Goal: Task Accomplishment & Management: Complete application form

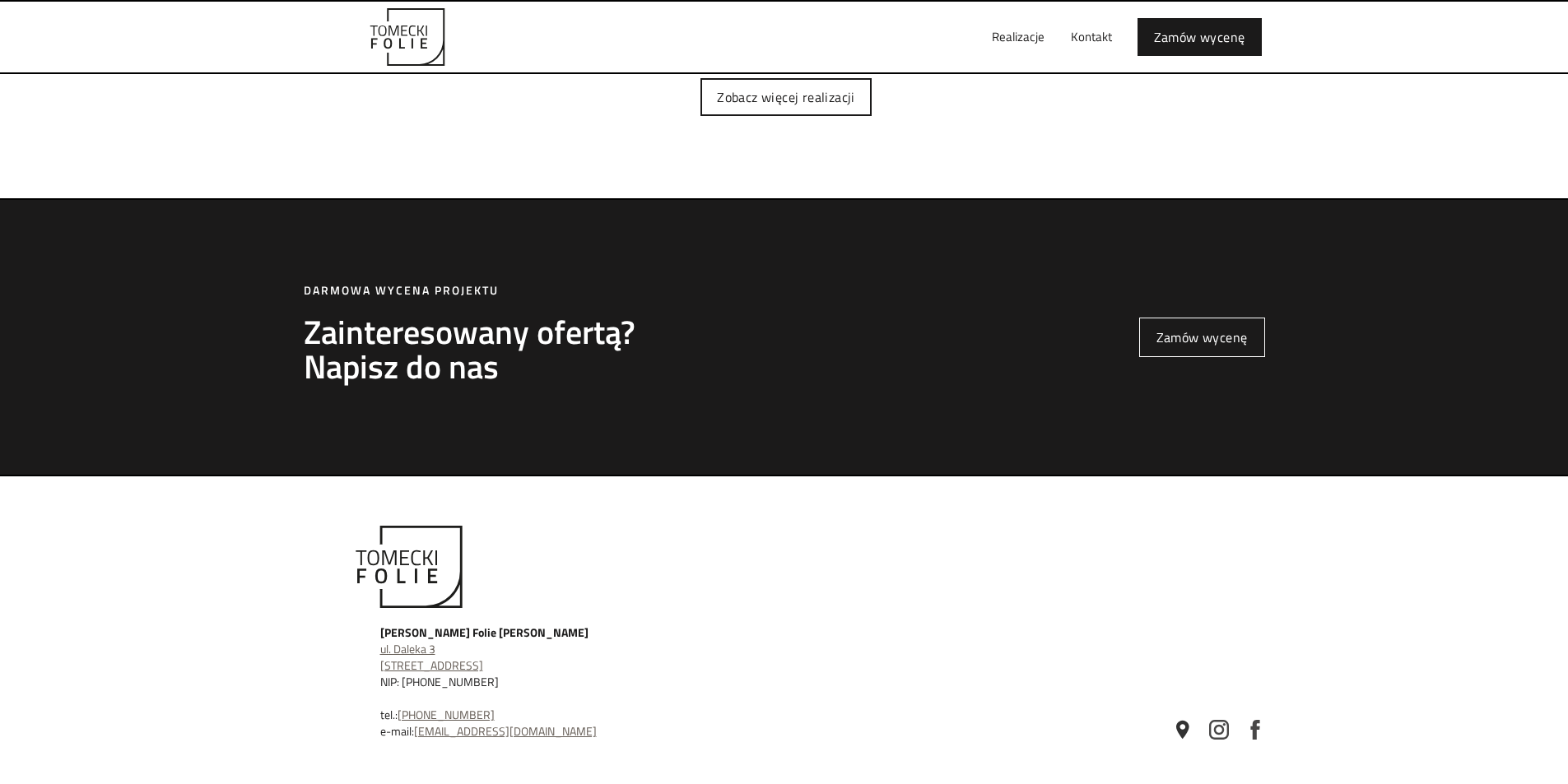
scroll to position [4720, 0]
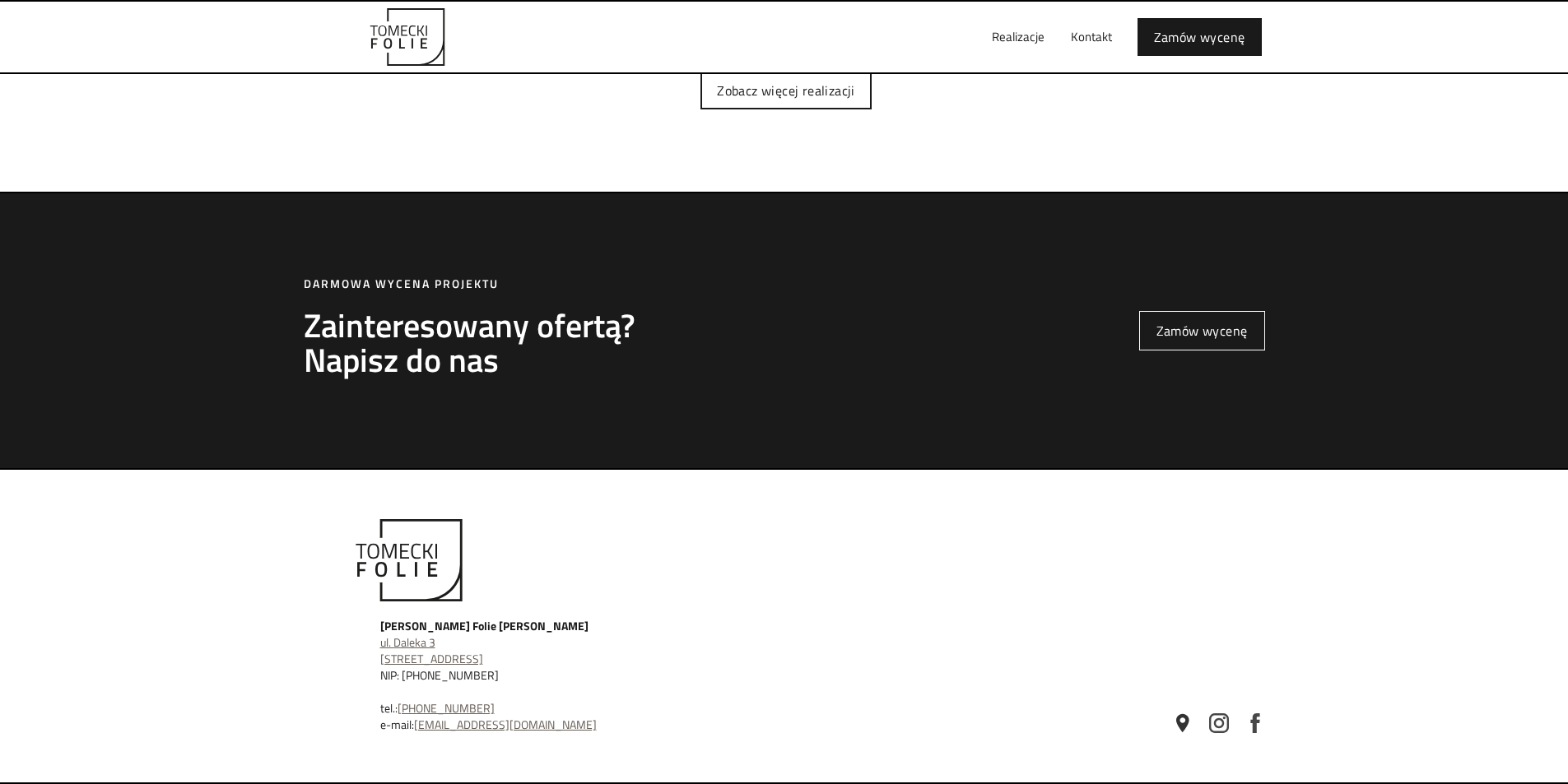
click at [1172, 331] on link "Zamów wycenę" at bounding box center [1202, 330] width 126 height 40
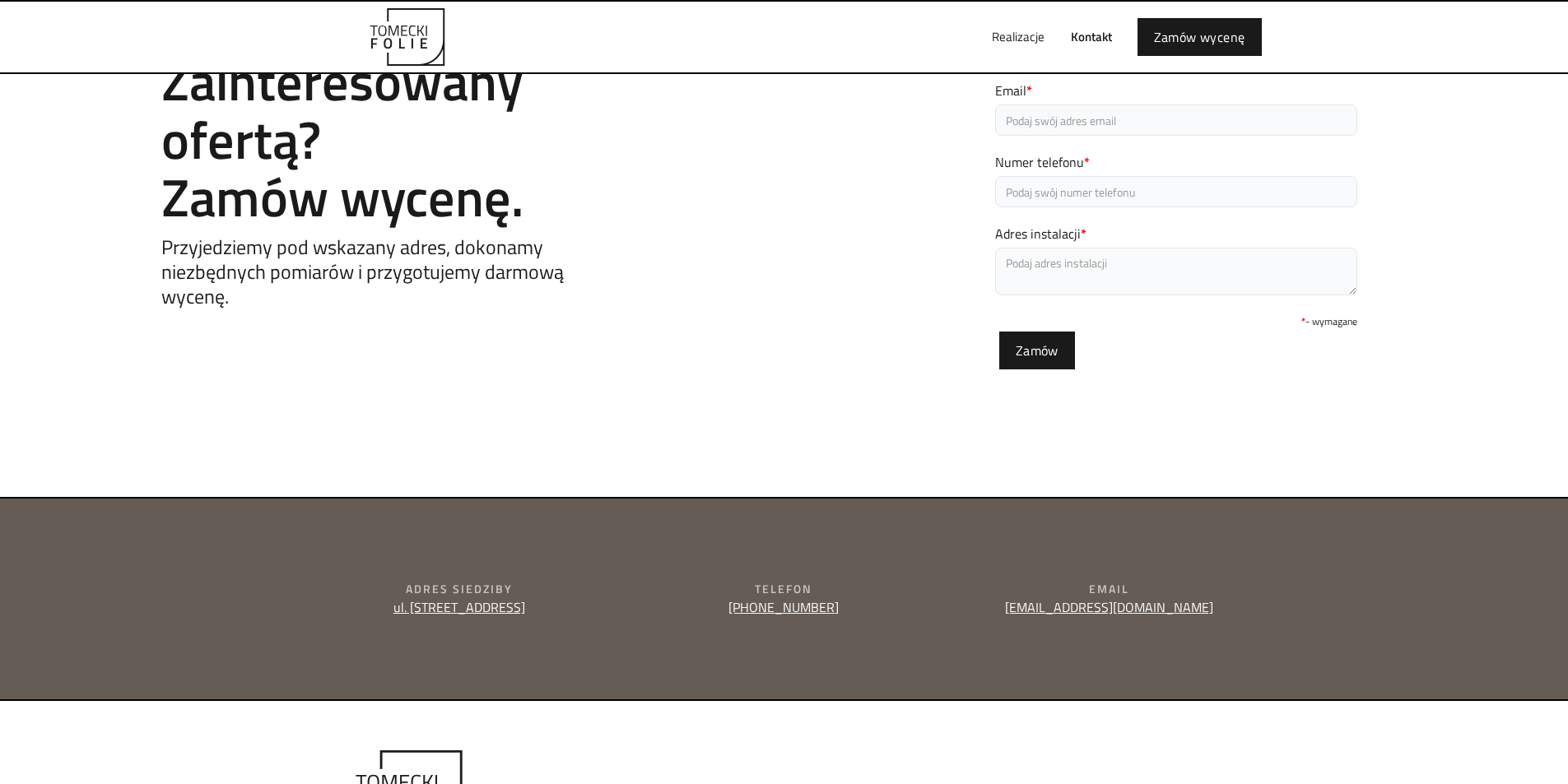
scroll to position [237, 0]
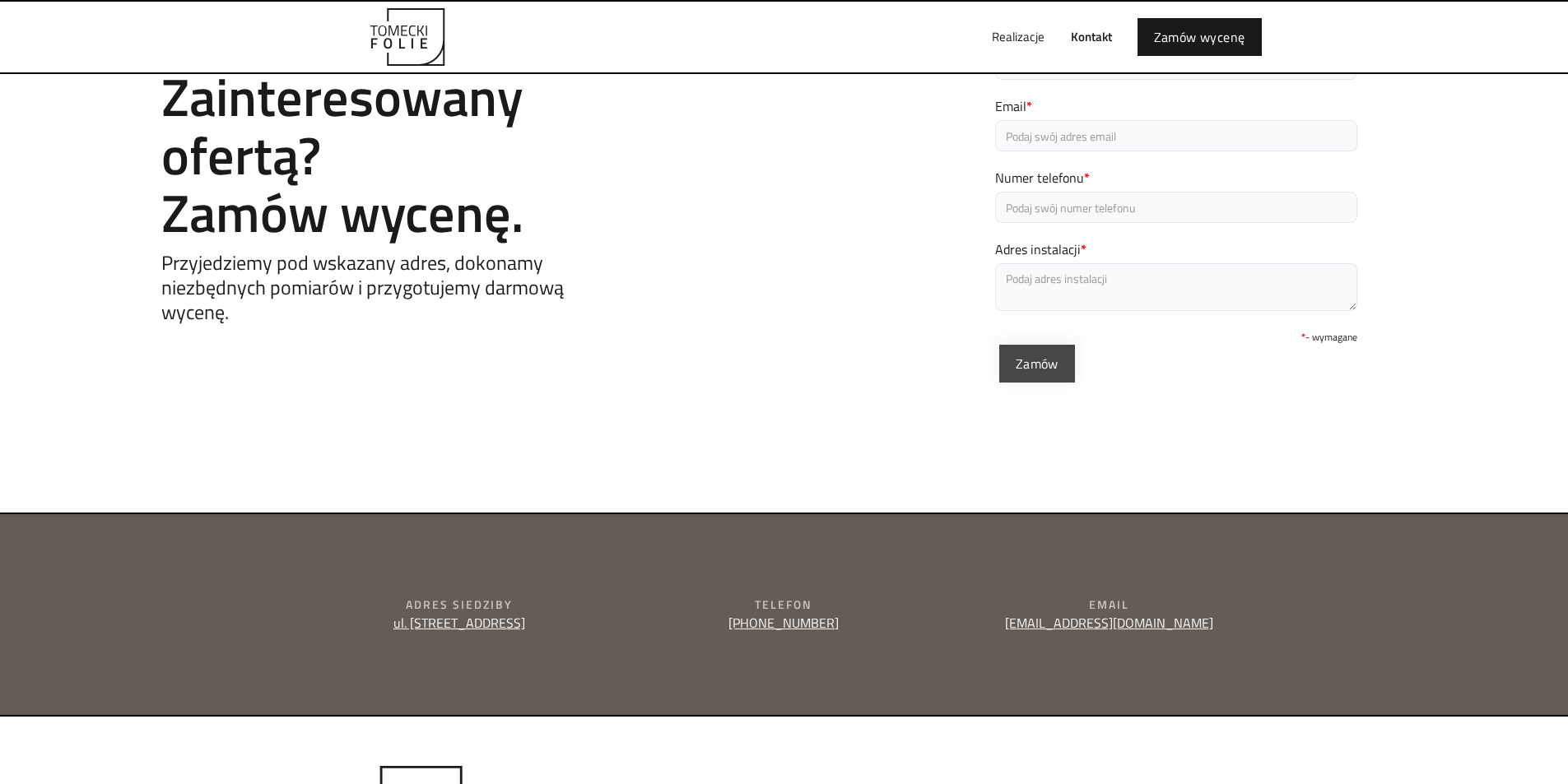
click at [1039, 360] on input "Zamów" at bounding box center [1037, 364] width 76 height 38
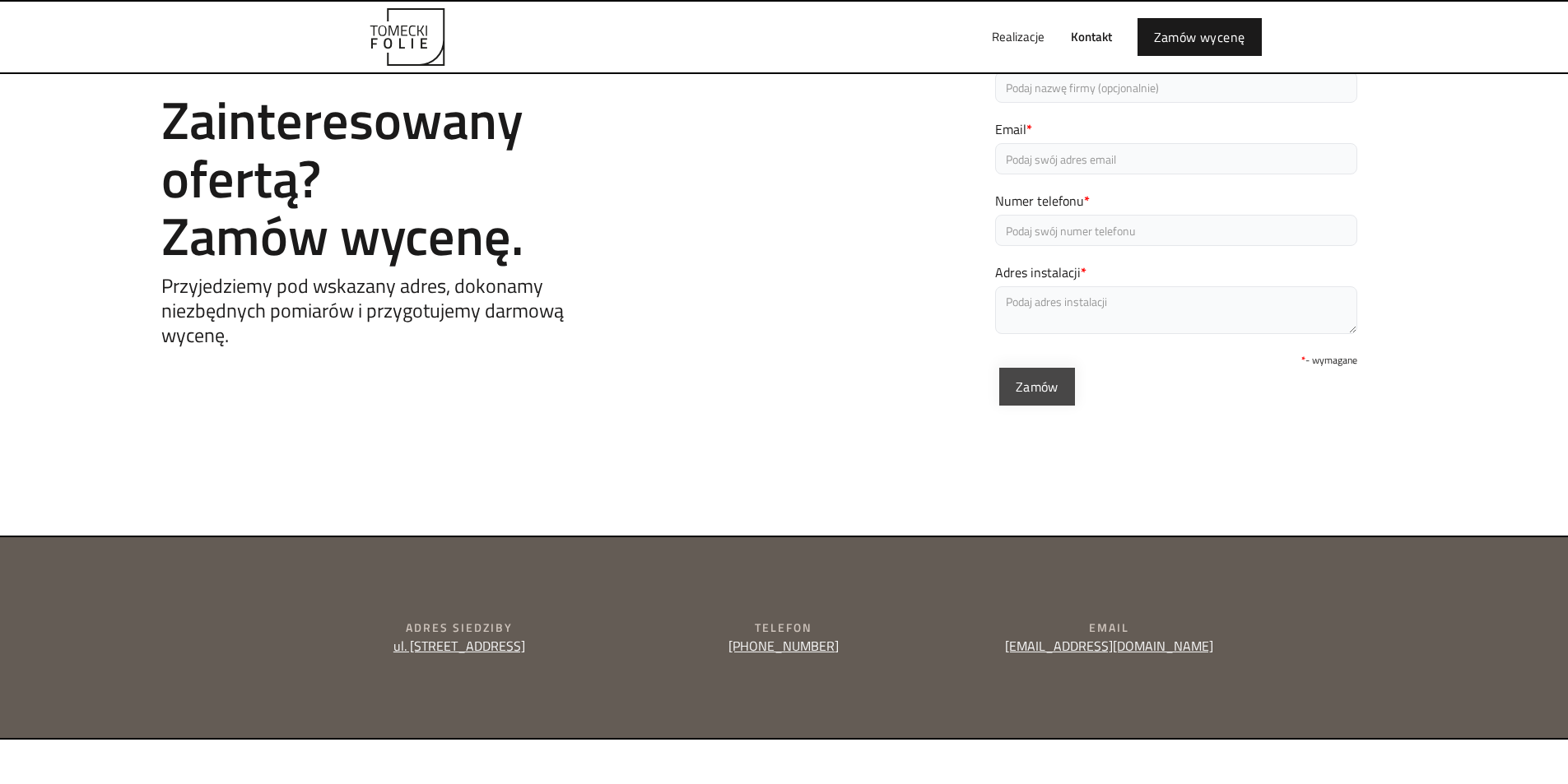
click at [1038, 381] on input "Zamów" at bounding box center [1037, 387] width 76 height 38
click at [1048, 229] on input "Numer telefonu *" at bounding box center [1176, 230] width 362 height 31
drag, startPoint x: 1014, startPoint y: 281, endPoint x: 1018, endPoint y: 295, distance: 14.6
click at [1018, 294] on form "Imię * Nazwa firmy Email * Numer telefonu * Adres instalacji * * - wymagane Zam…" at bounding box center [1176, 192] width 362 height 432
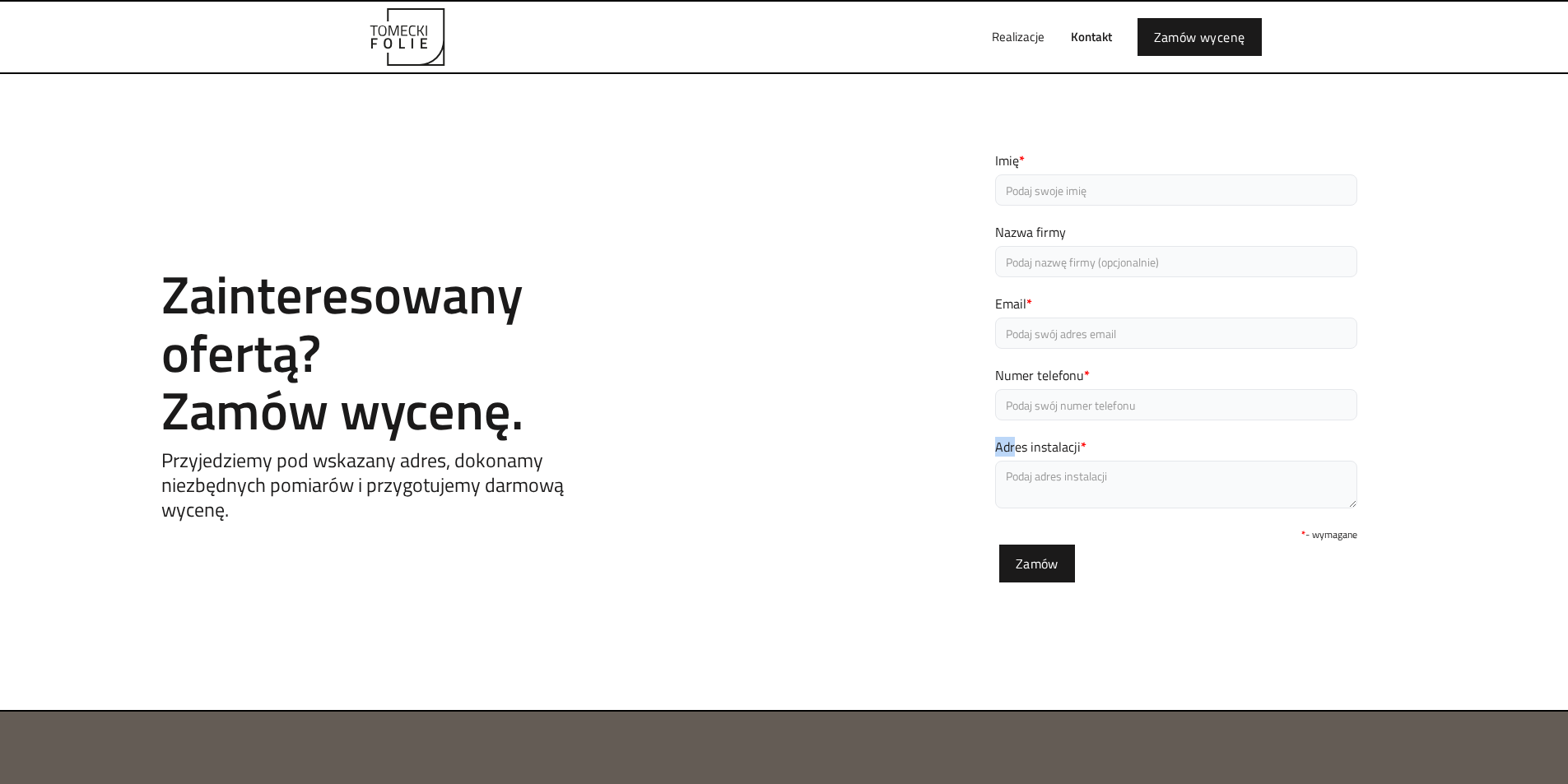
scroll to position [0, 0]
